Goal: Transaction & Acquisition: Subscribe to service/newsletter

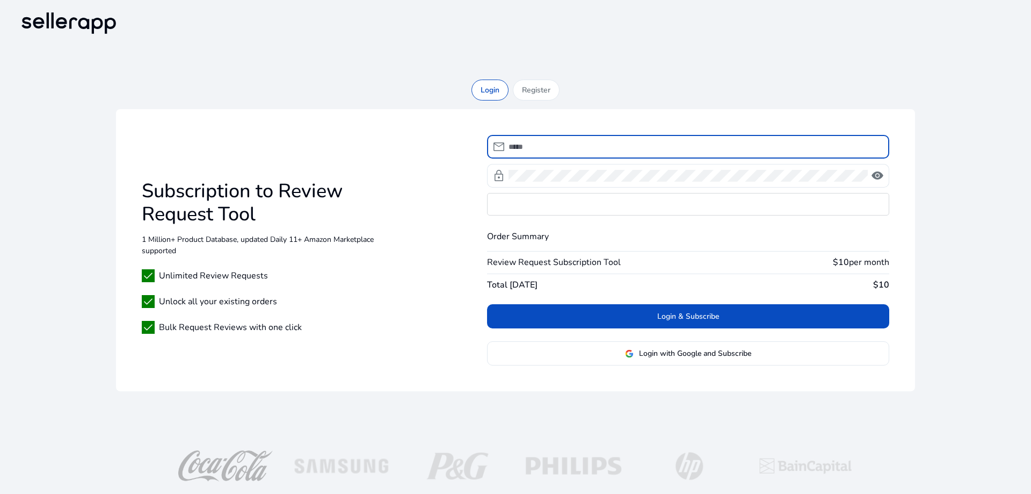
click at [562, 149] on input at bounding box center [695, 147] width 372 height 12
type input "**********"
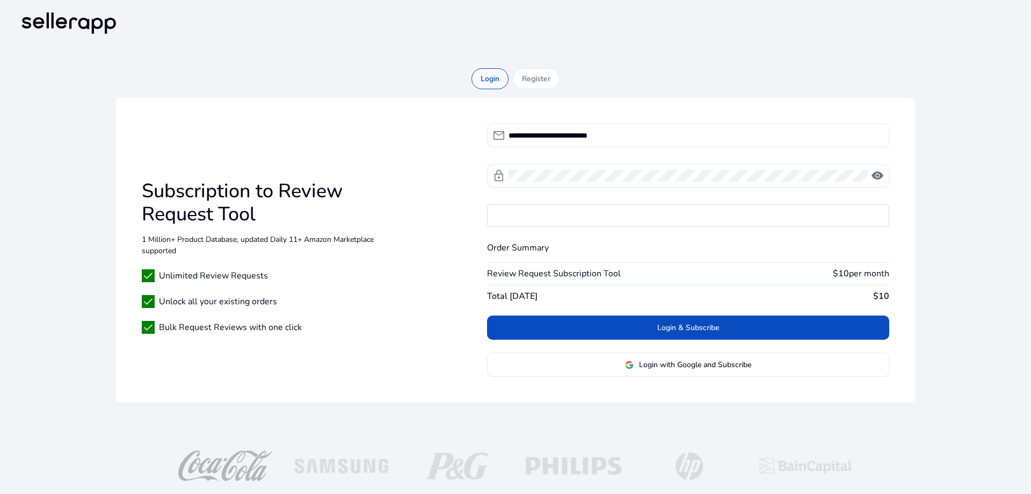
click at [493, 78] on p "Login" at bounding box center [490, 78] width 19 height 11
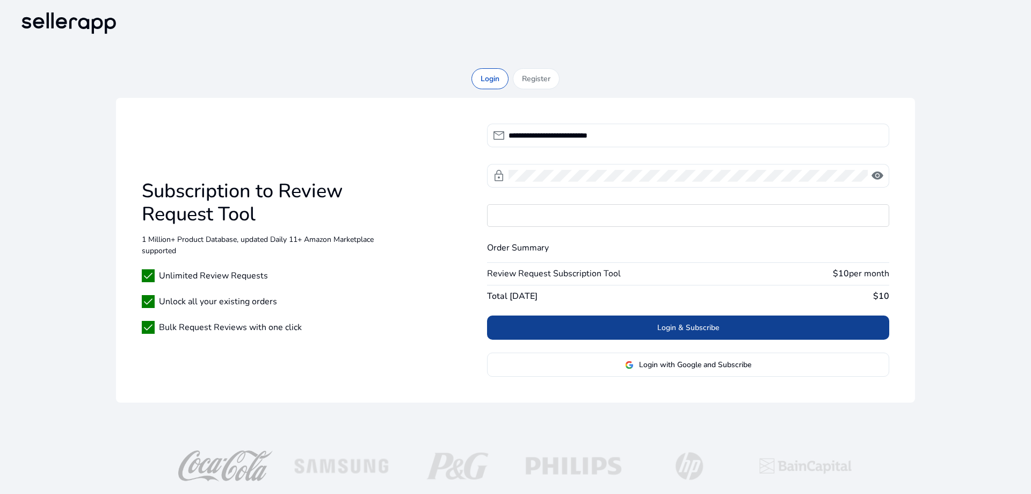
click at [631, 331] on span at bounding box center [688, 328] width 402 height 26
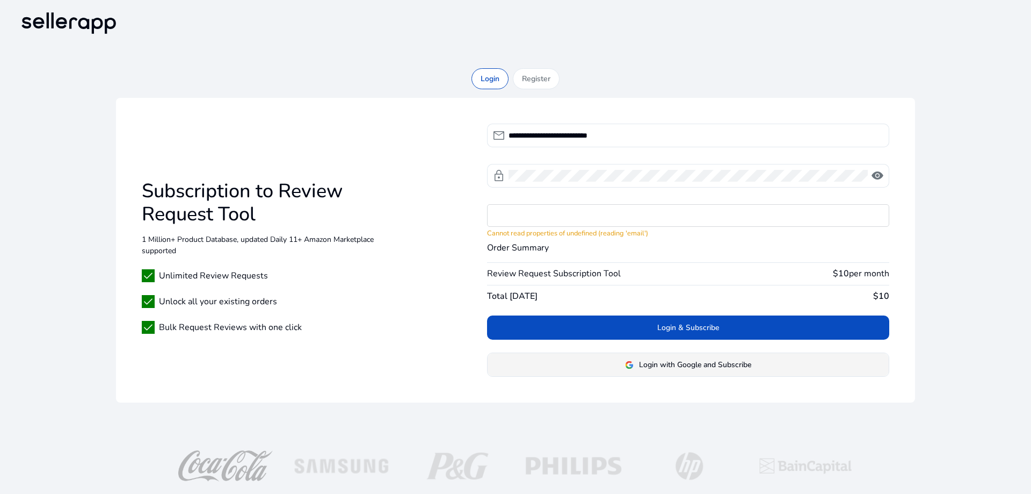
click at [693, 365] on span "Login with Google and Subscribe" at bounding box center [695, 364] width 112 height 11
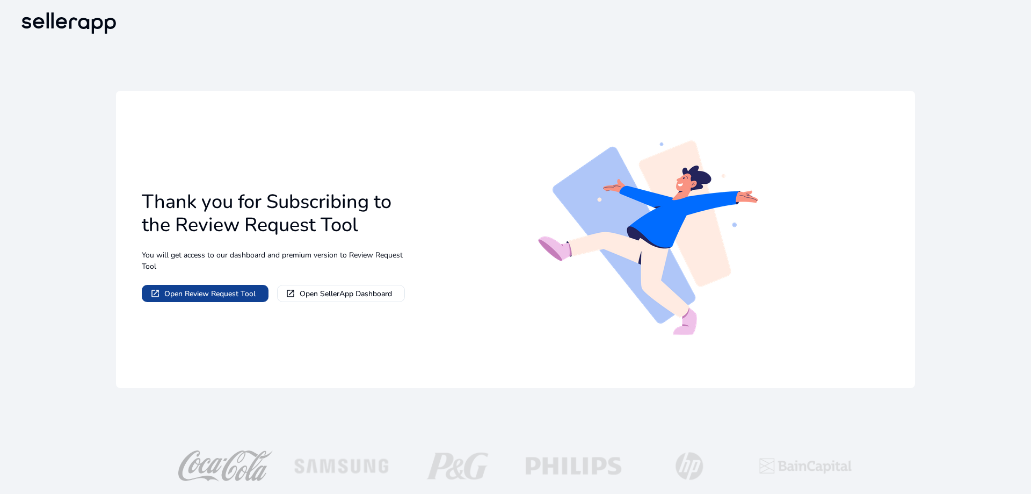
click at [227, 293] on span "Open Review Request Tool" at bounding box center [209, 293] width 91 height 11
click at [222, 293] on span "Open Review Request Tool" at bounding box center [209, 293] width 91 height 11
click at [180, 293] on span "Open Review Request Tool" at bounding box center [209, 293] width 91 height 11
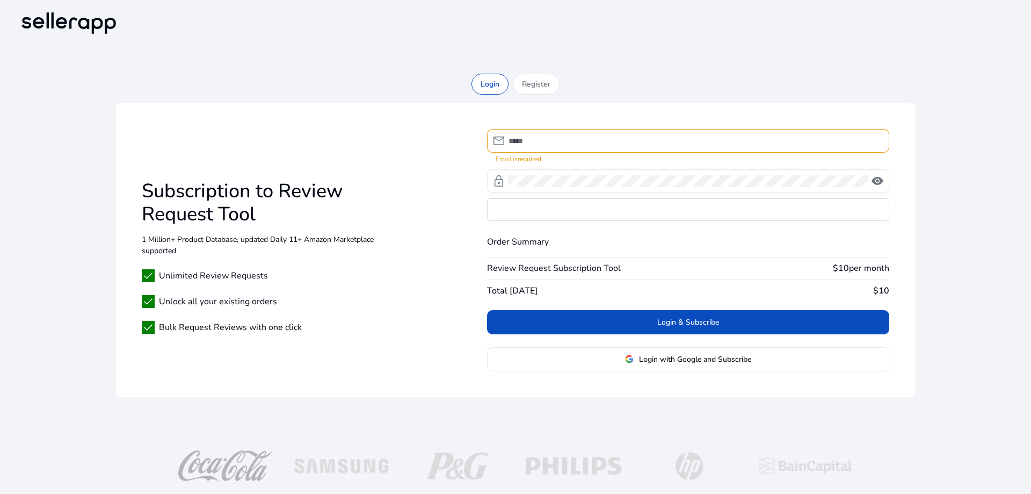
click at [550, 141] on input at bounding box center [695, 141] width 372 height 12
type input "**********"
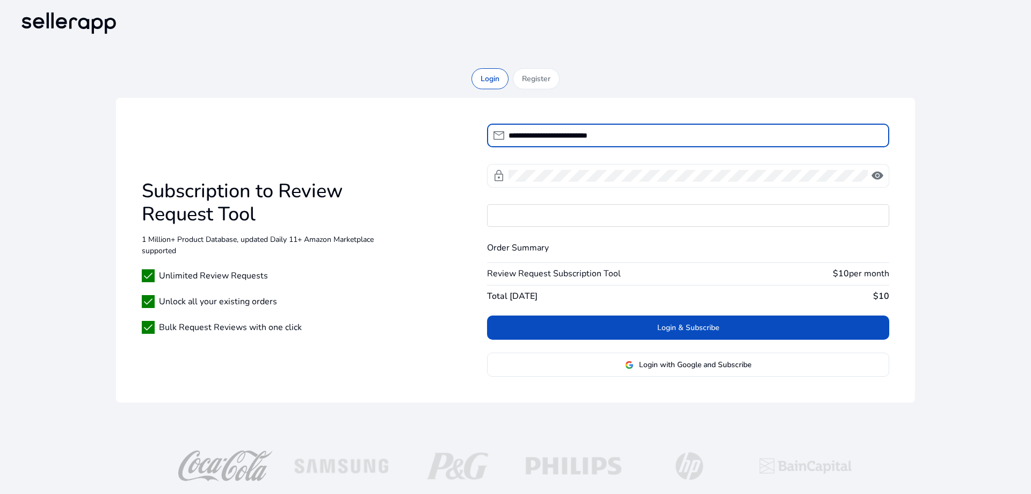
click at [505, 175] on span "lock" at bounding box center [498, 175] width 13 height 13
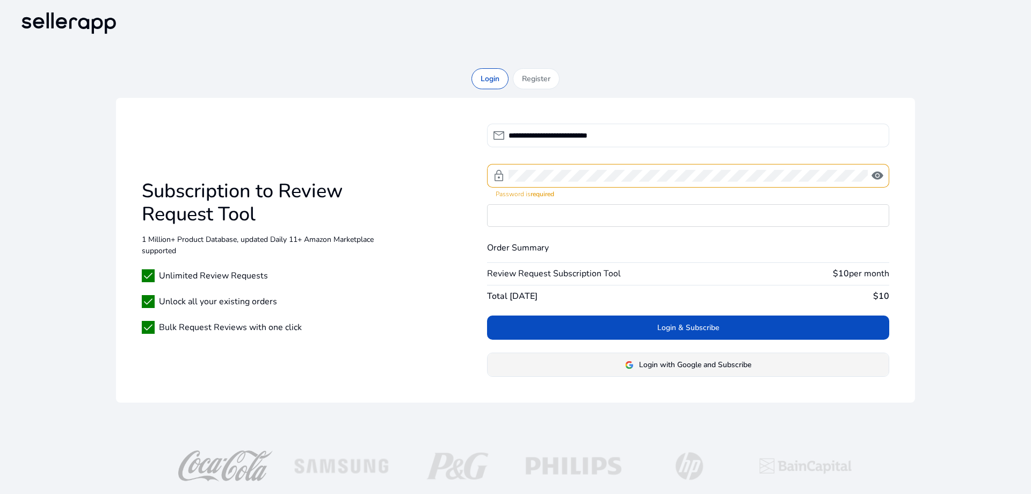
click at [662, 367] on span "Login with Google and Subscribe" at bounding box center [695, 364] width 112 height 11
click at [670, 363] on span "Login with Google and Subscribe" at bounding box center [695, 364] width 112 height 11
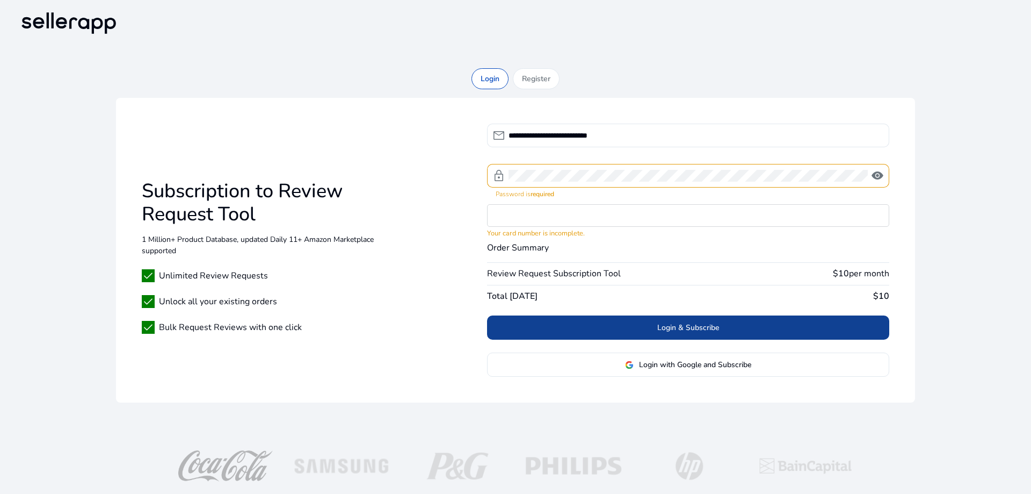
click at [616, 332] on span at bounding box center [688, 328] width 402 height 26
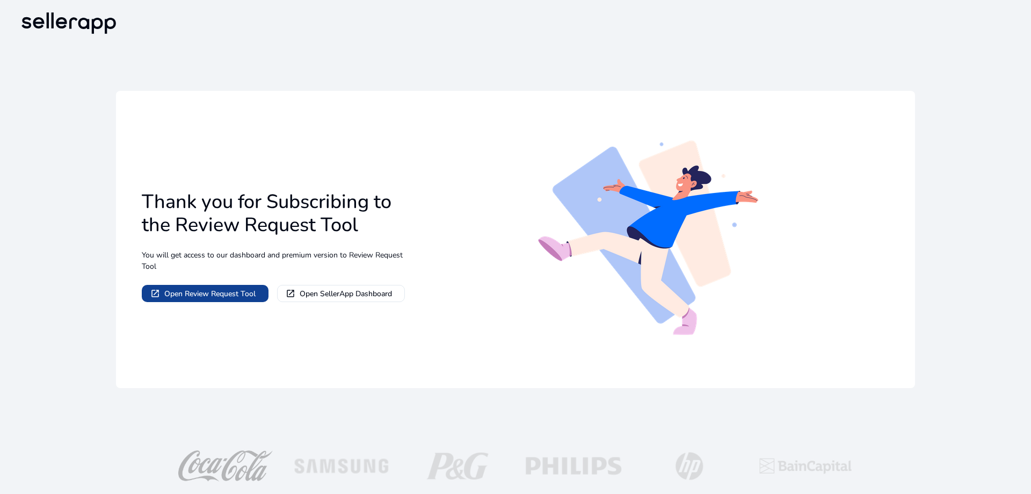
click at [220, 295] on span "Open Review Request Tool" at bounding box center [209, 293] width 91 height 11
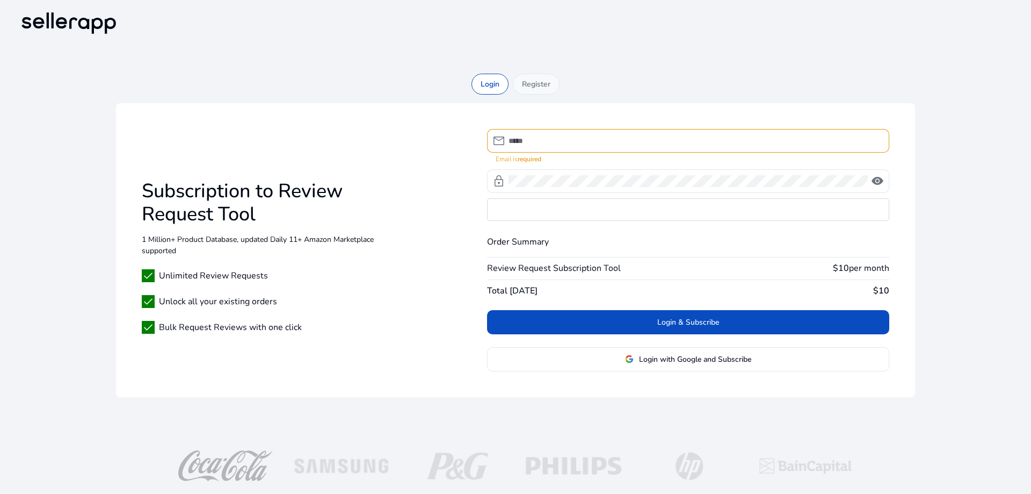
click at [538, 89] on p "Register" at bounding box center [536, 83] width 28 height 11
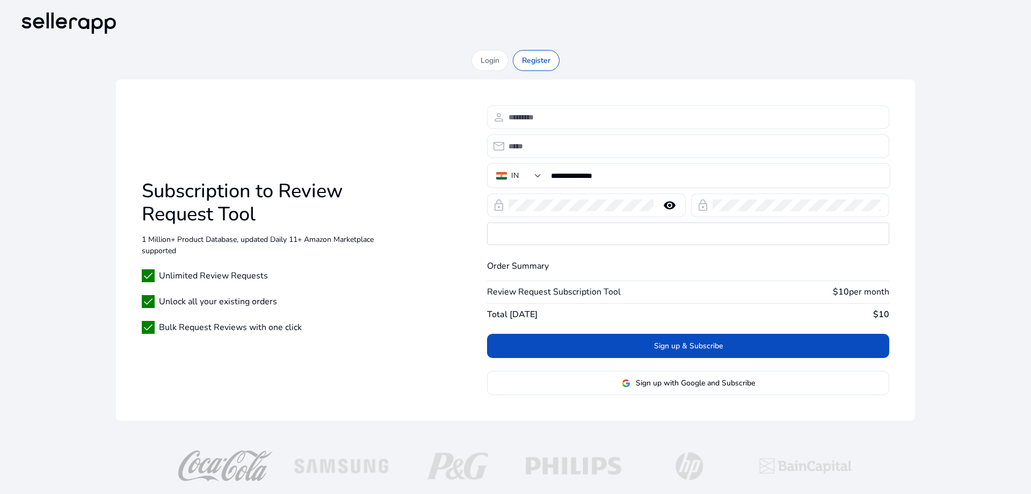
click at [542, 117] on input at bounding box center [695, 117] width 372 height 12
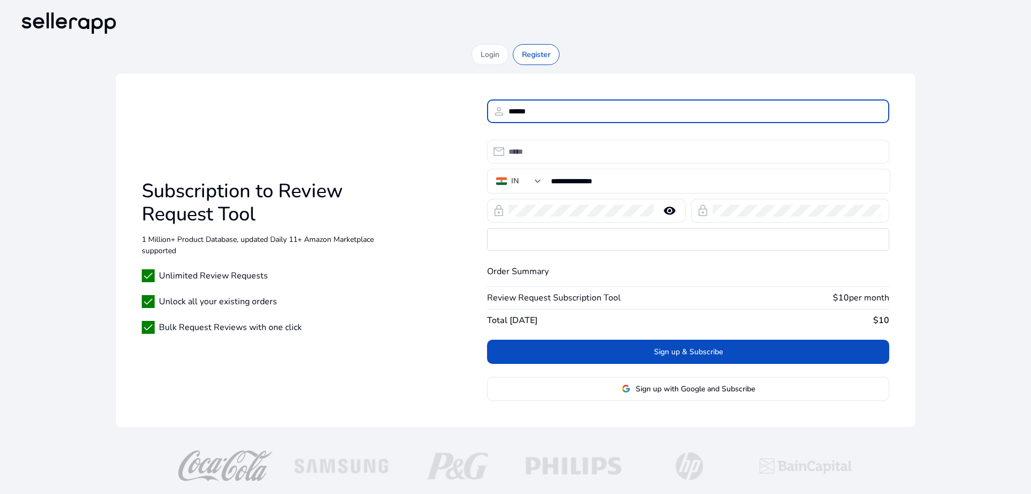
type input "******"
click at [525, 149] on input "email" at bounding box center [695, 152] width 372 height 12
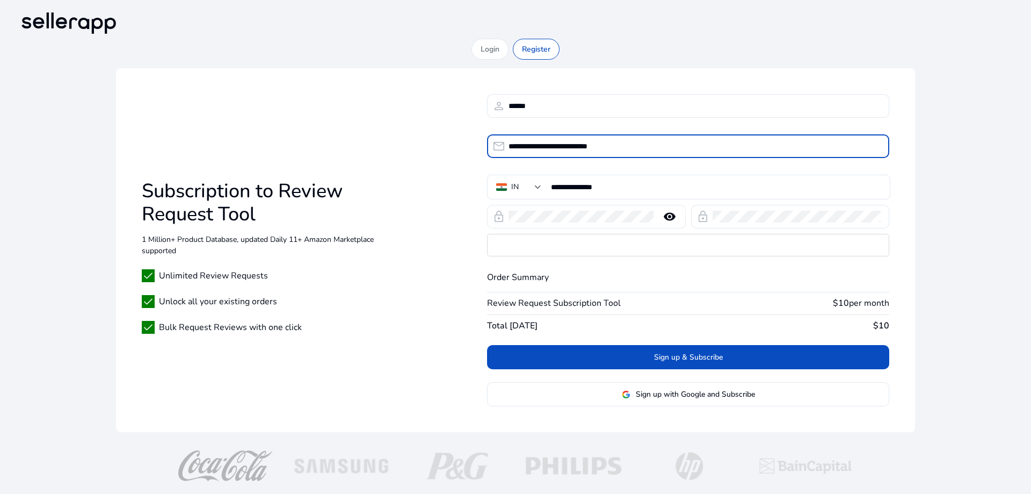
type input "**********"
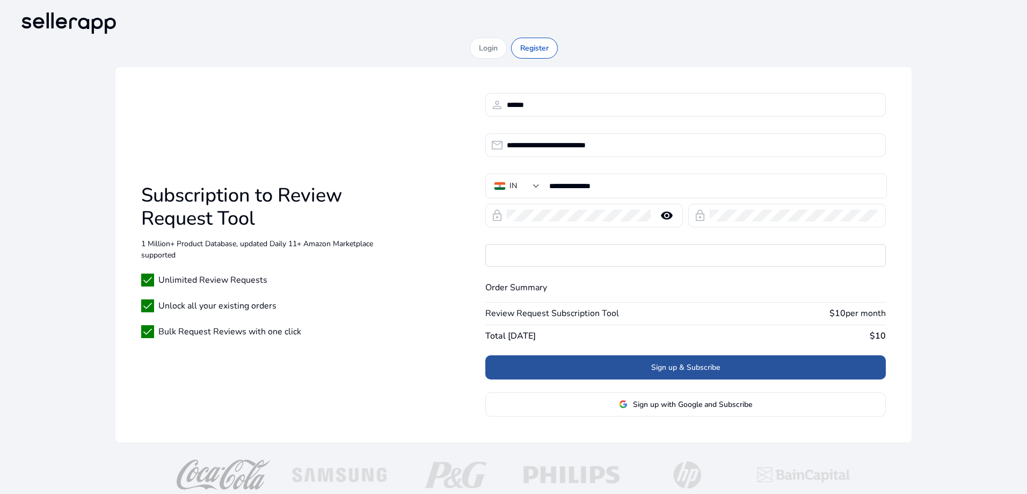
click at [629, 365] on span at bounding box center [686, 367] width 401 height 26
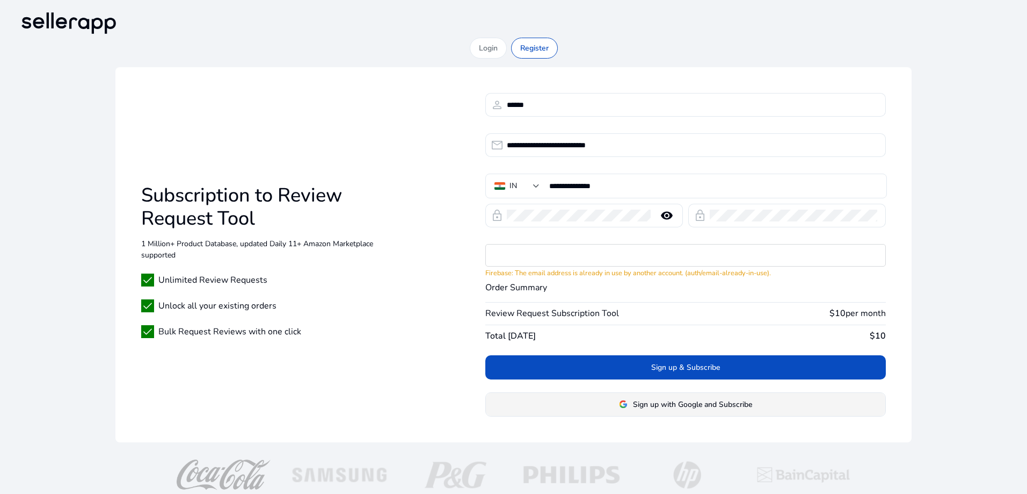
click at [677, 404] on span "Sign up with Google and Subscribe" at bounding box center [692, 404] width 119 height 11
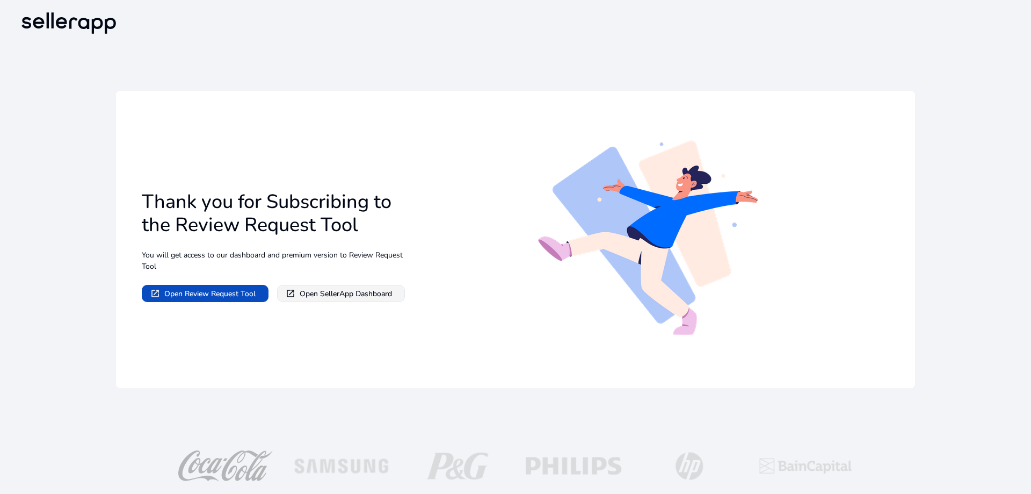
click at [321, 295] on span "Open SellerApp Dashboard" at bounding box center [346, 293] width 92 height 11
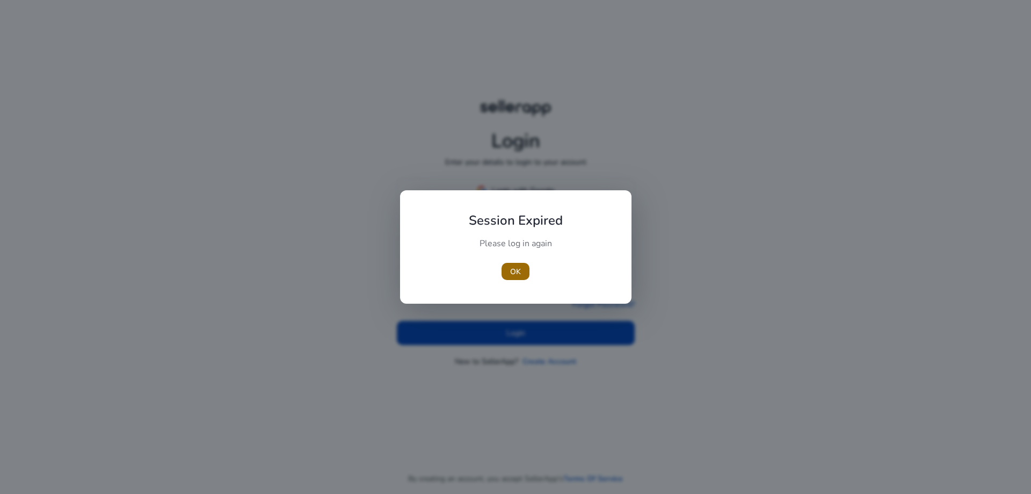
click at [512, 268] on span "OK" at bounding box center [515, 271] width 11 height 11
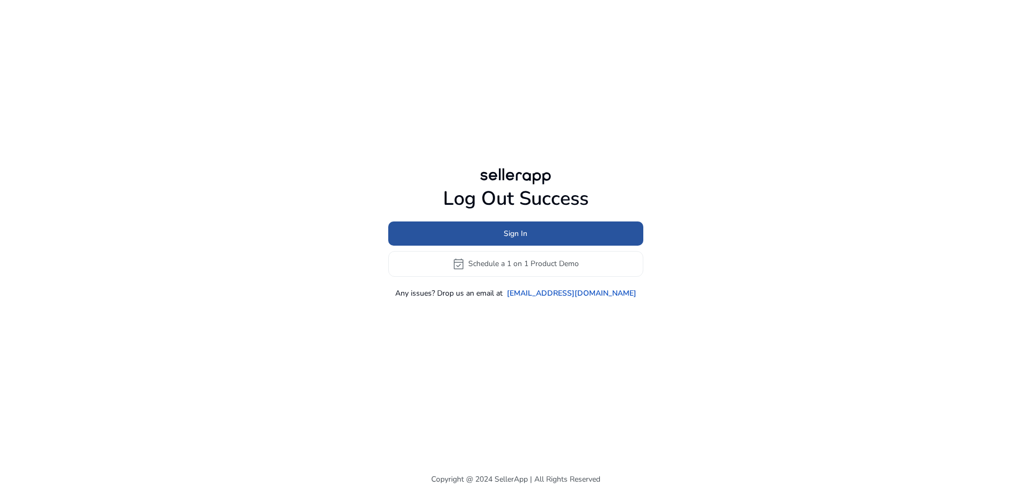
click at [510, 237] on span "Sign In" at bounding box center [516, 233] width 24 height 11
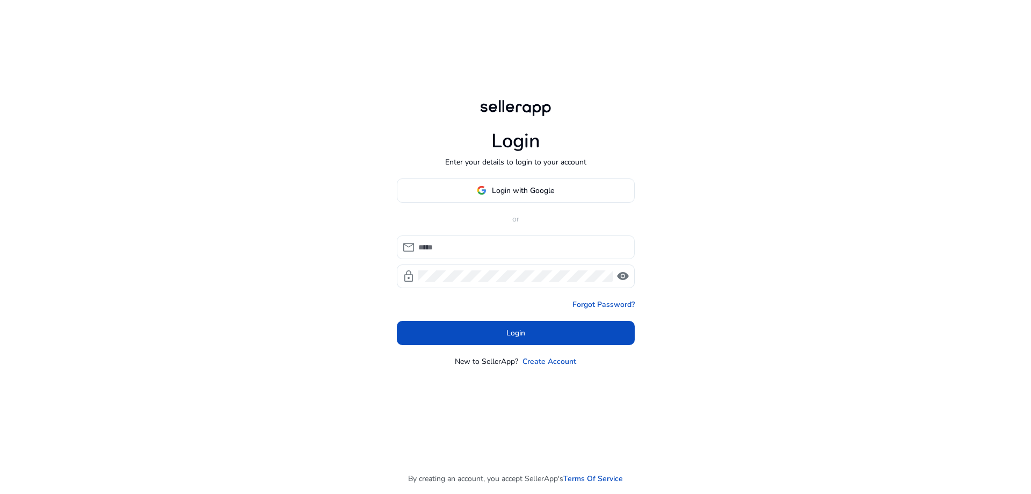
click at [445, 245] on input at bounding box center [522, 247] width 208 height 12
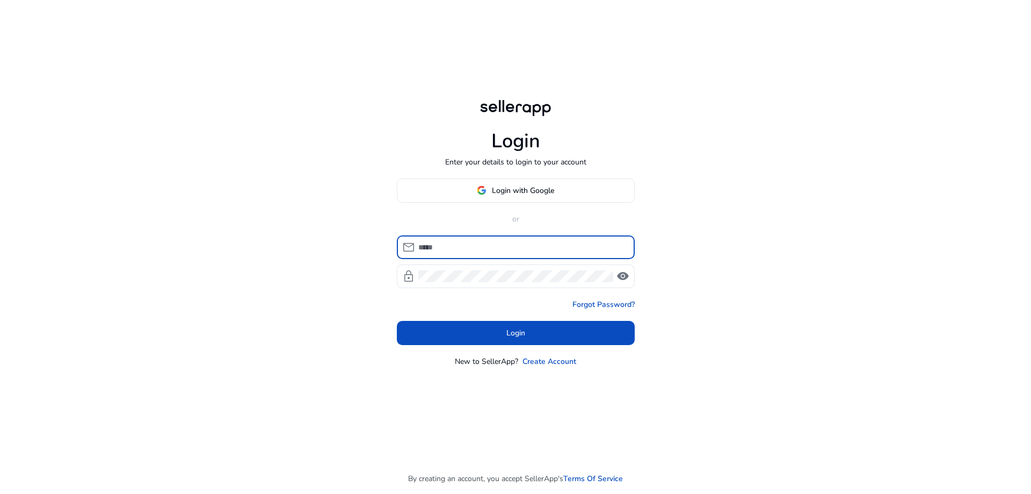
type input "**********"
click at [585, 307] on link "Forgot Password?" at bounding box center [604, 304] width 62 height 11
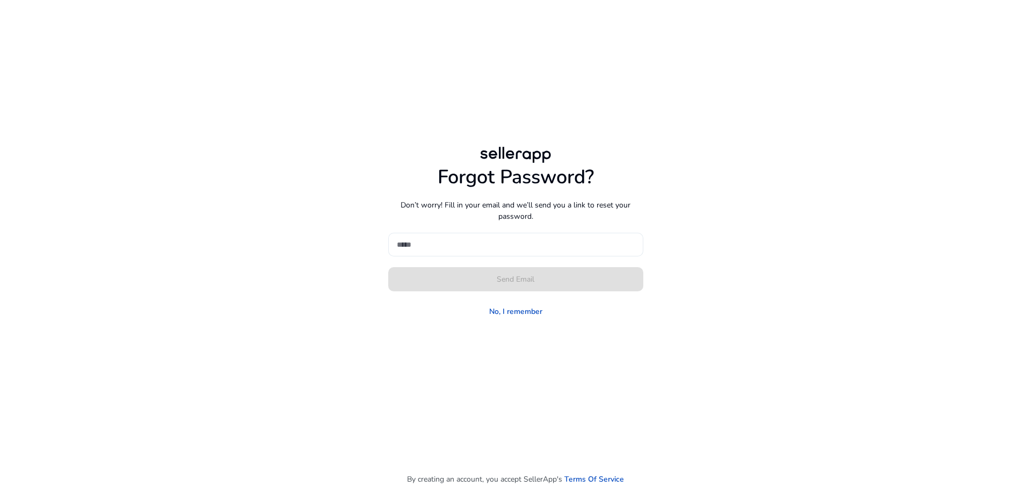
click at [462, 244] on input at bounding box center [516, 244] width 238 height 12
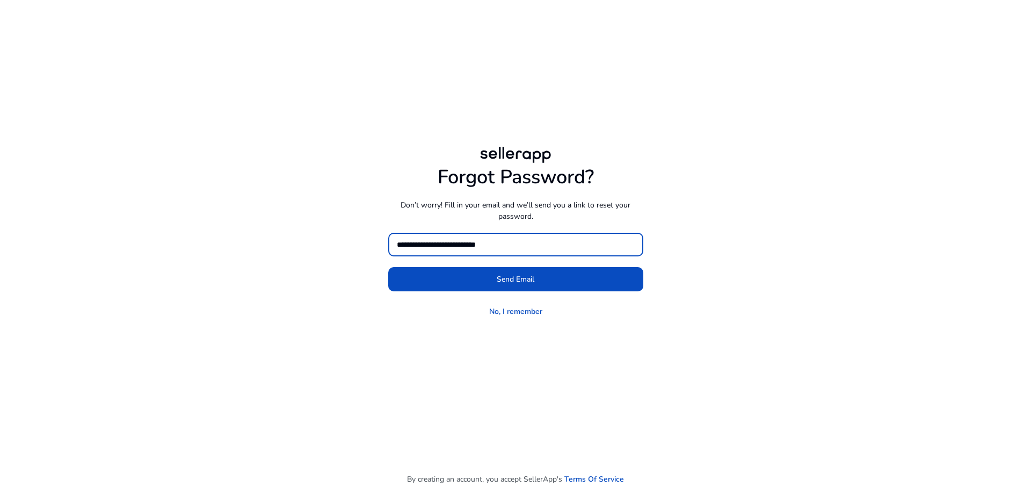
click at [467, 242] on input "**********" at bounding box center [516, 244] width 238 height 12
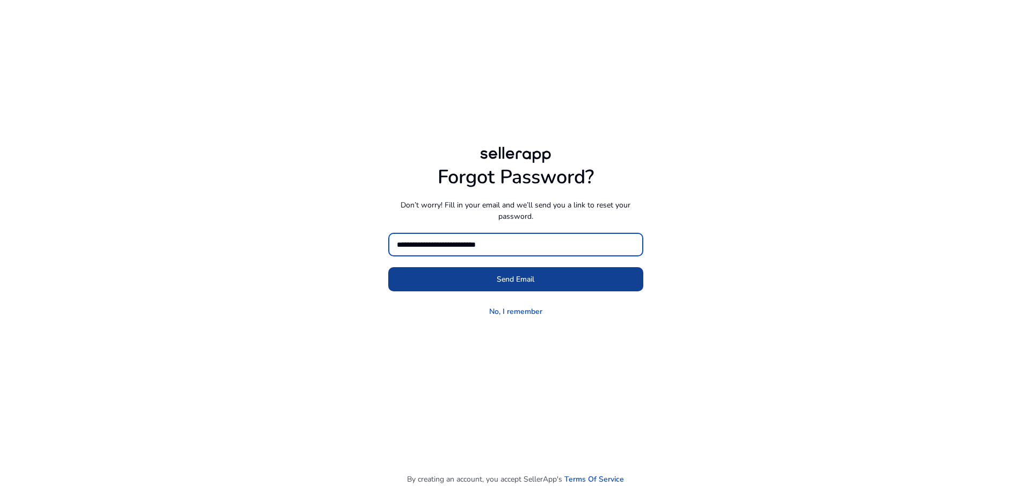
type input "**********"
click at [481, 276] on span at bounding box center [515, 279] width 255 height 26
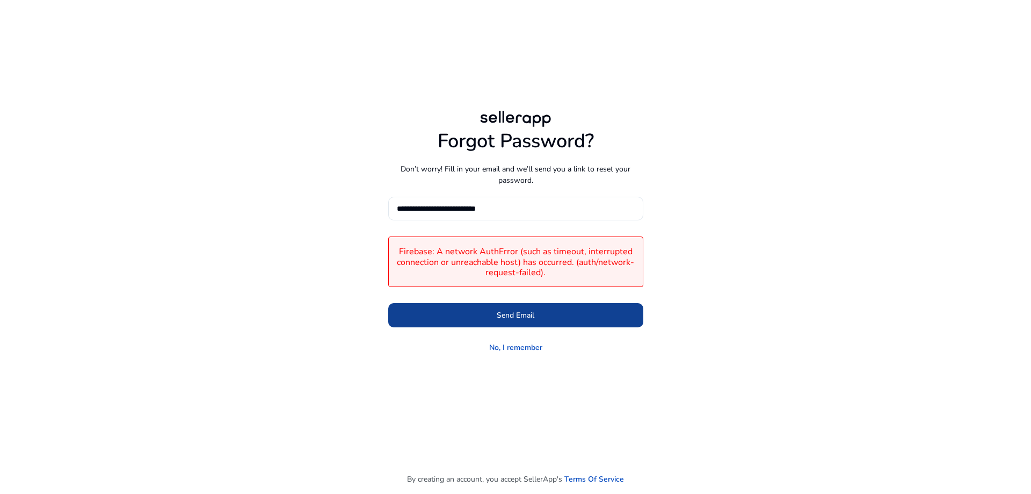
click at [507, 313] on span "Send Email" at bounding box center [516, 314] width 38 height 11
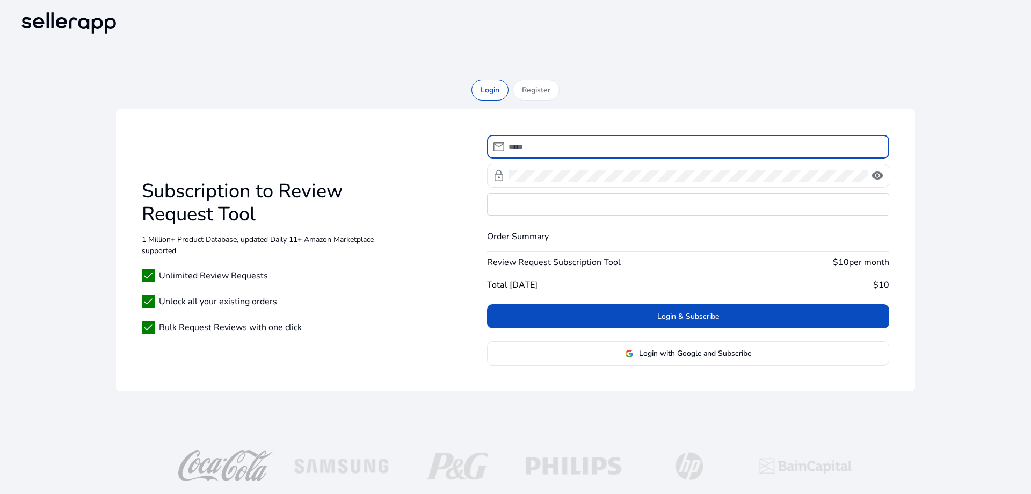
click at [630, 147] on input at bounding box center [695, 147] width 372 height 12
type input "**********"
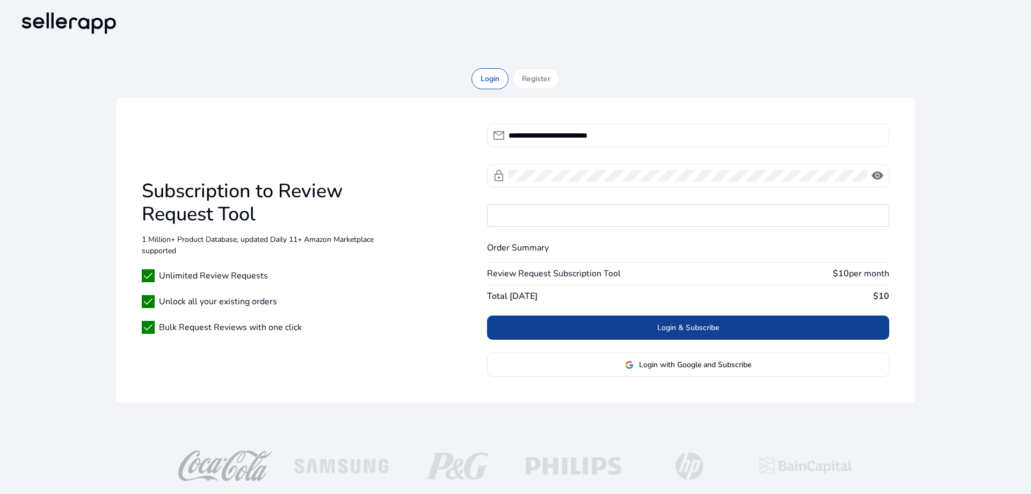
click at [678, 327] on span "Login & Subscribe" at bounding box center [688, 327] width 62 height 11
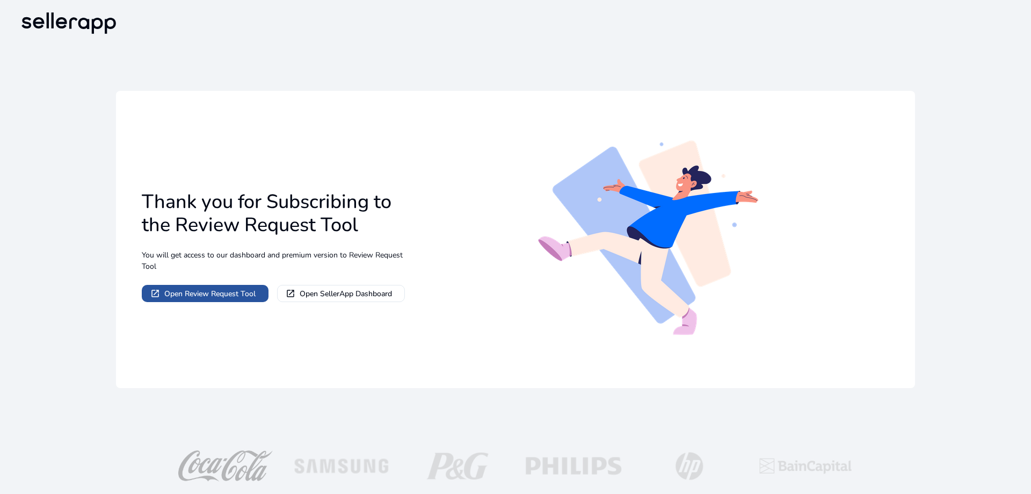
click at [241, 289] on span "Open Review Request Tool" at bounding box center [209, 293] width 91 height 11
click at [199, 295] on span "Open Review Request Tool" at bounding box center [209, 293] width 91 height 11
click at [179, 292] on span "Open Review Request Tool" at bounding box center [209, 293] width 91 height 11
click at [346, 296] on span "Open SellerApp Dashboard" at bounding box center [346, 293] width 92 height 11
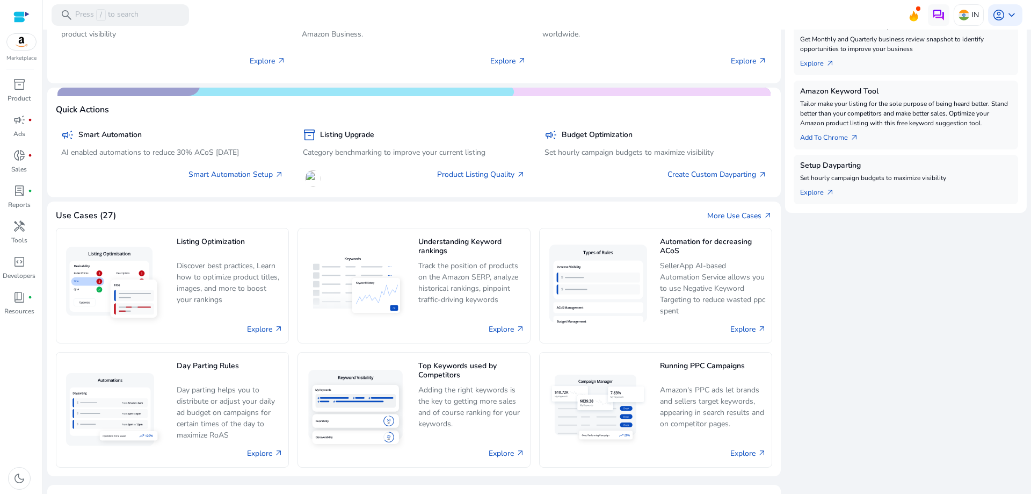
scroll to position [454, 0]
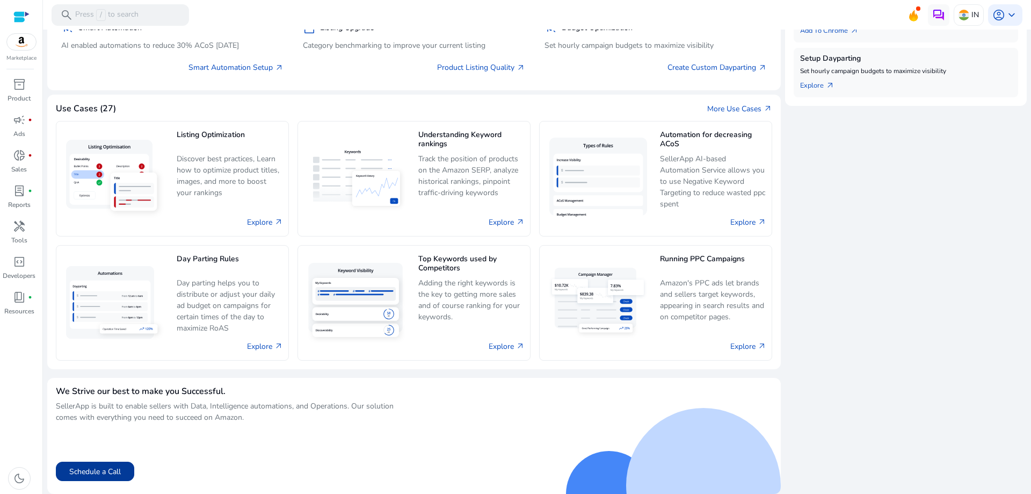
click at [89, 466] on button "Schedule a Call" at bounding box center [95, 470] width 78 height 19
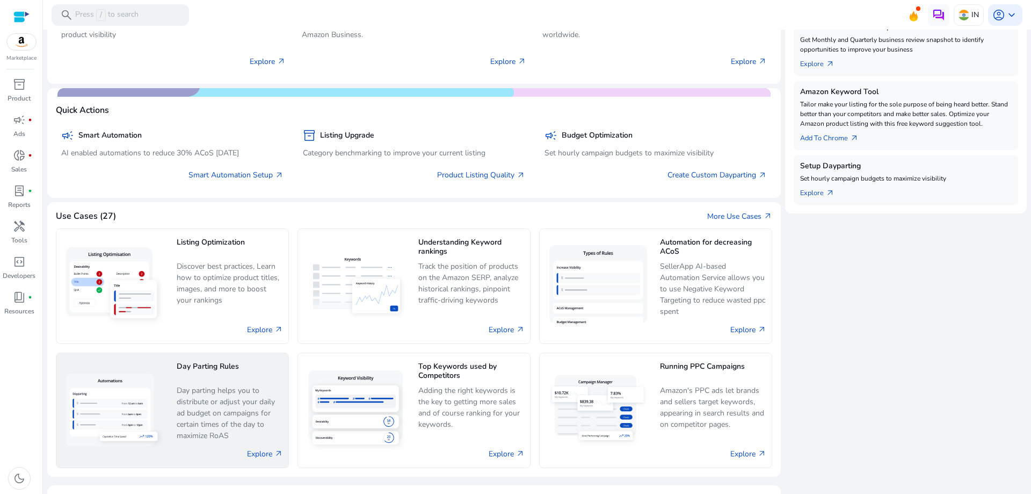
scroll to position [132, 0]
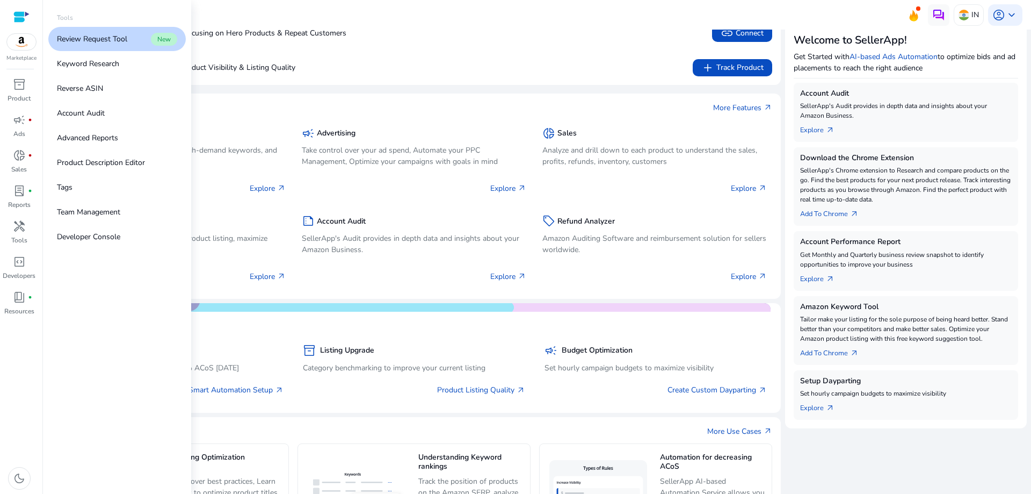
click at [97, 35] on p "Review Request Tool" at bounding box center [92, 38] width 70 height 11
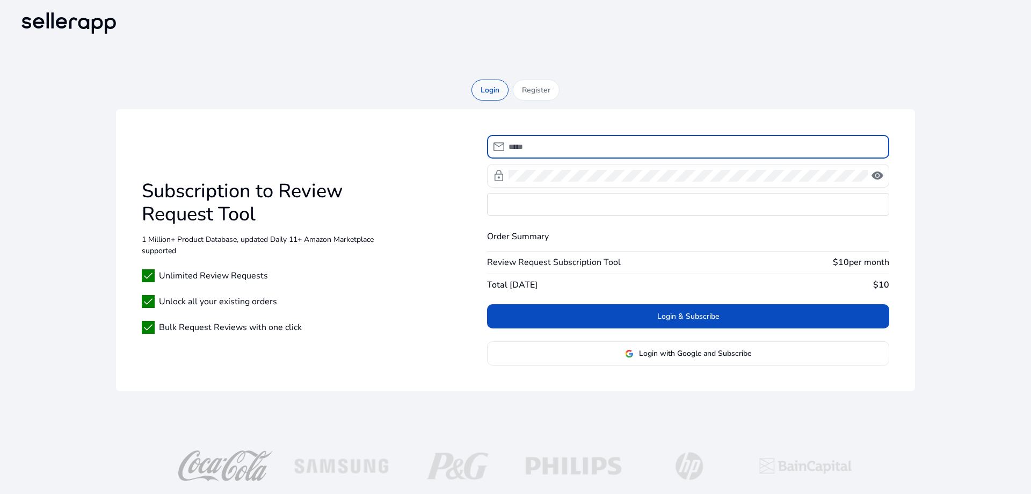
click at [490, 92] on div "Login" at bounding box center [490, 89] width 37 height 21
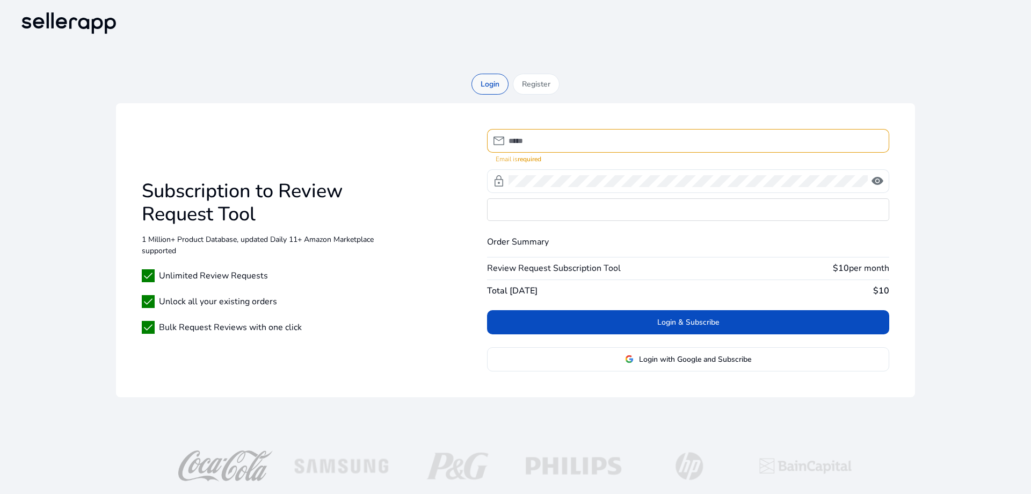
click at [484, 78] on div "Login" at bounding box center [490, 84] width 37 height 21
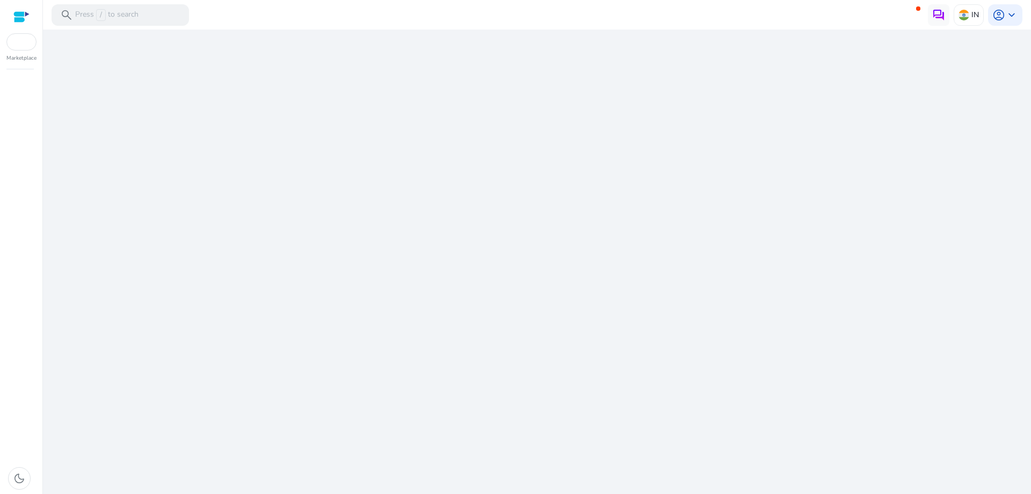
click at [459, 244] on div "We are getting things ready for you..." at bounding box center [537, 262] width 980 height 464
